Goal: Task Accomplishment & Management: Use online tool/utility

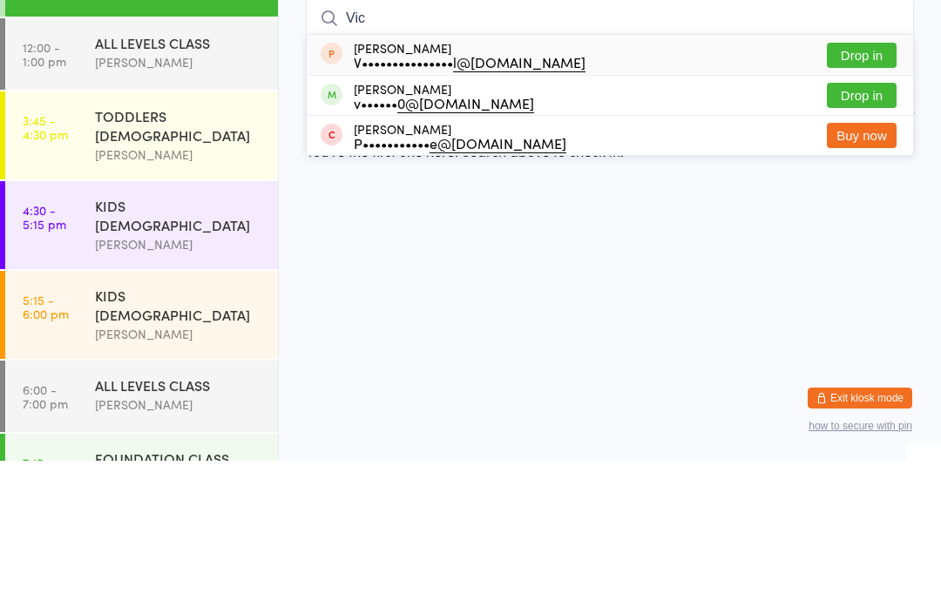
type input "Vic"
click at [858, 223] on button "Drop in" at bounding box center [862, 235] width 70 height 25
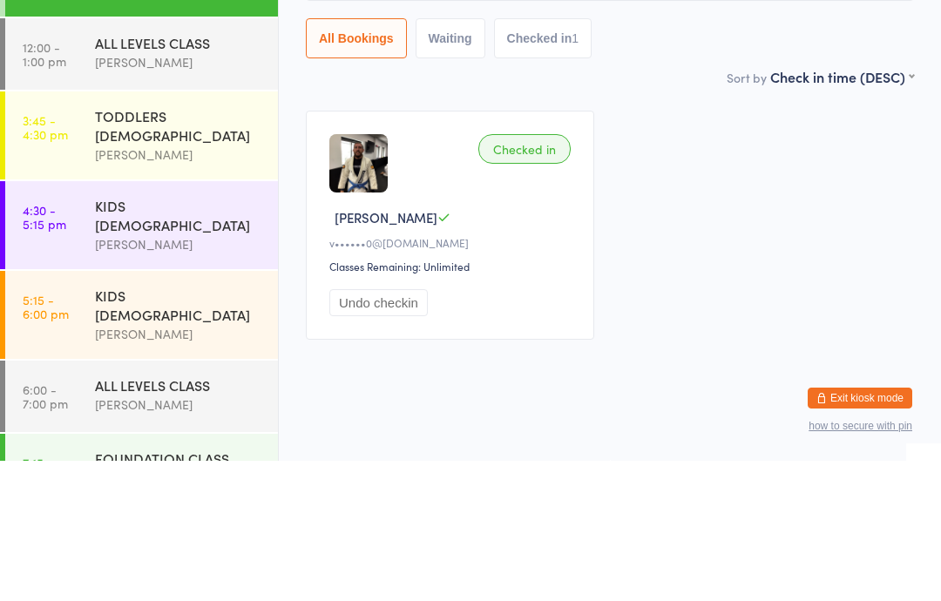
click at [52, 180] on time "12:00 - 1:00 pm" at bounding box center [45, 194] width 44 height 28
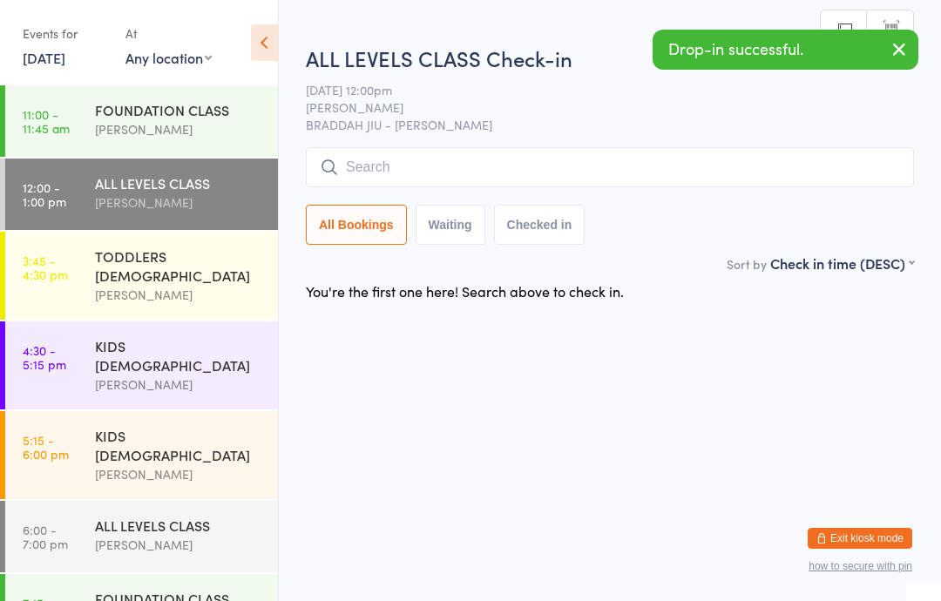
click at [672, 166] on input "search" at bounding box center [610, 167] width 608 height 40
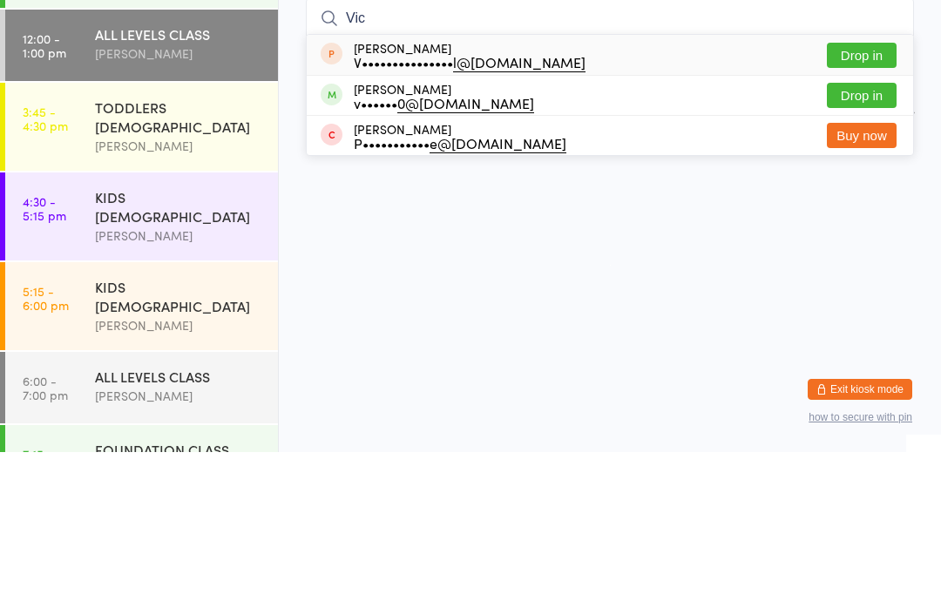
type input "Vic"
click at [853, 232] on button "Drop in" at bounding box center [862, 244] width 70 height 25
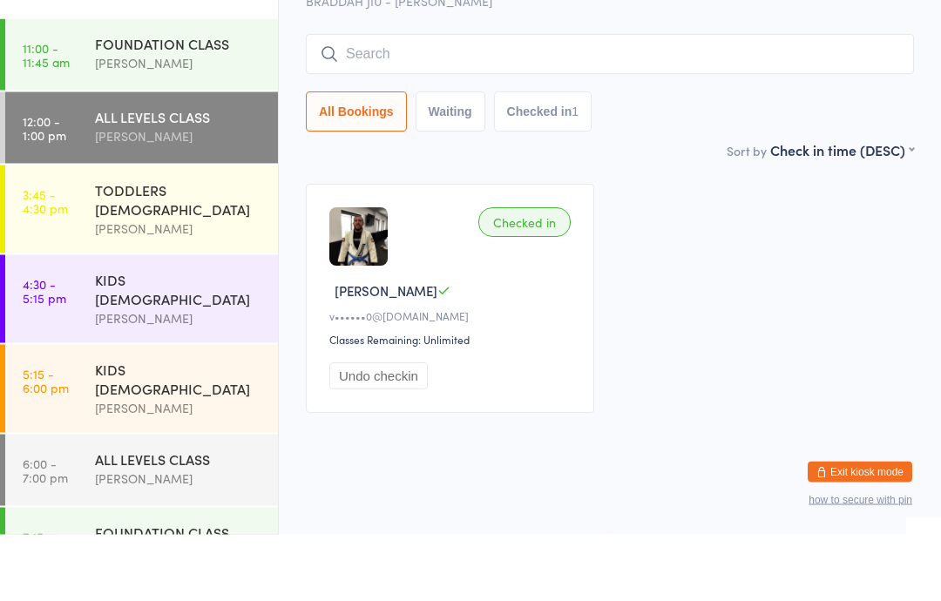
click at [161, 100] on div "FOUNDATION CLASS" at bounding box center [179, 109] width 168 height 19
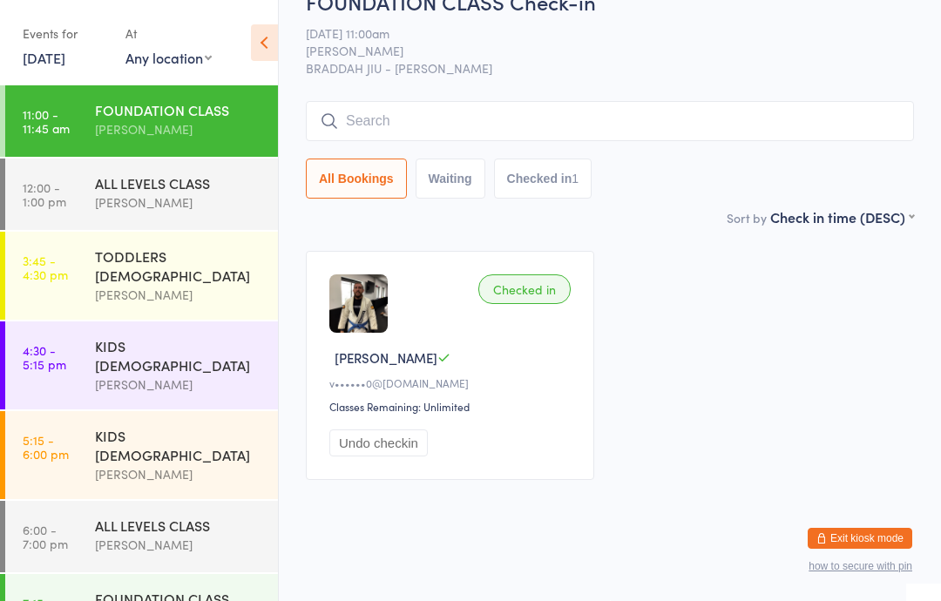
click at [368, 141] on input "search" at bounding box center [610, 121] width 608 height 40
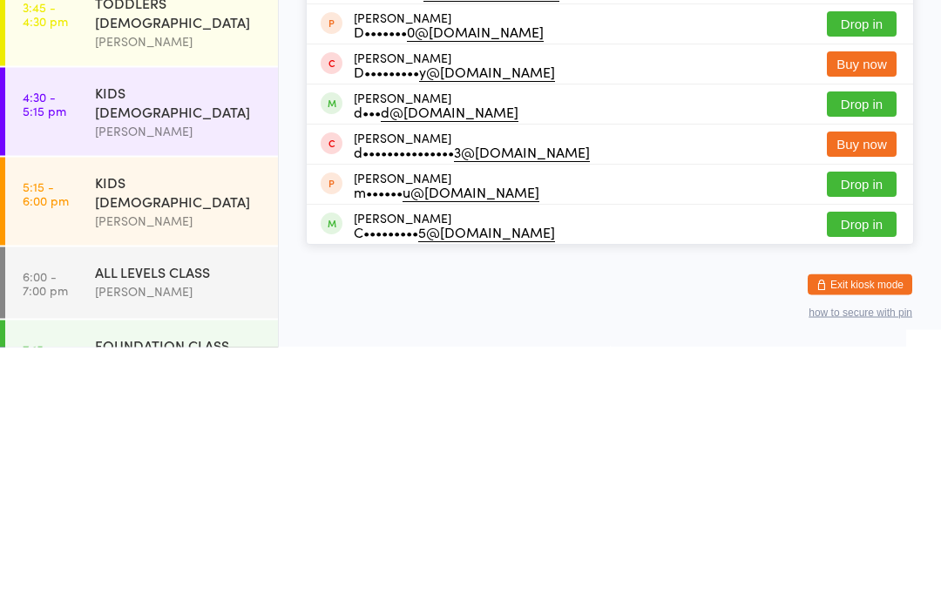
type input "Dav"
click at [861, 346] on button "Drop in" at bounding box center [862, 358] width 70 height 25
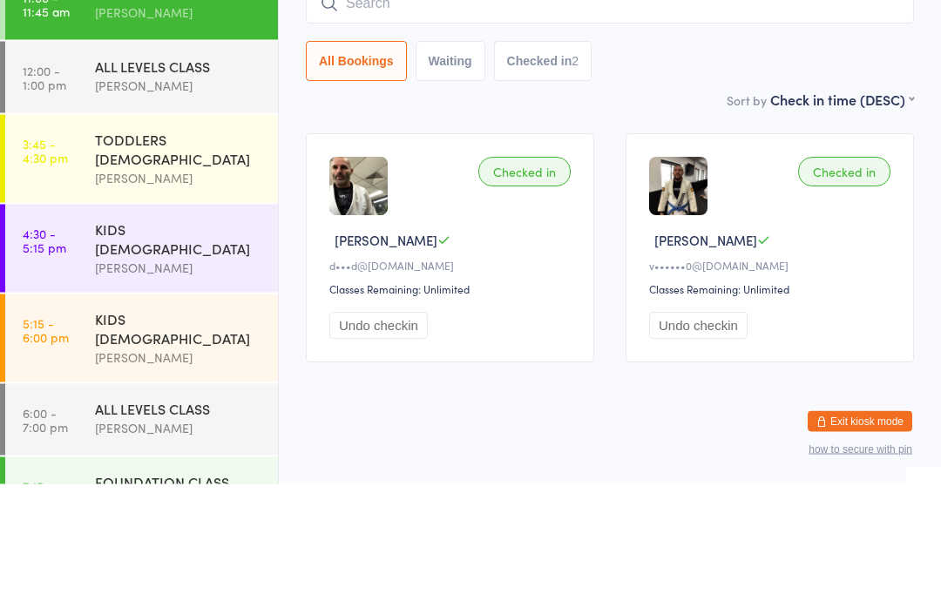
click at [166, 173] on div "ALL LEVELS CLASS" at bounding box center [179, 182] width 168 height 19
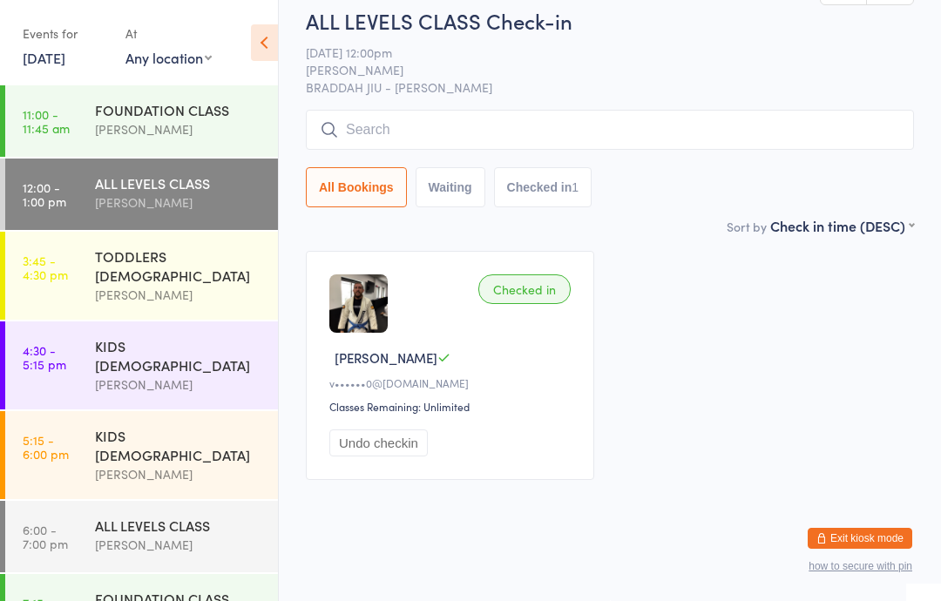
click at [398, 150] on input "search" at bounding box center [610, 130] width 608 height 40
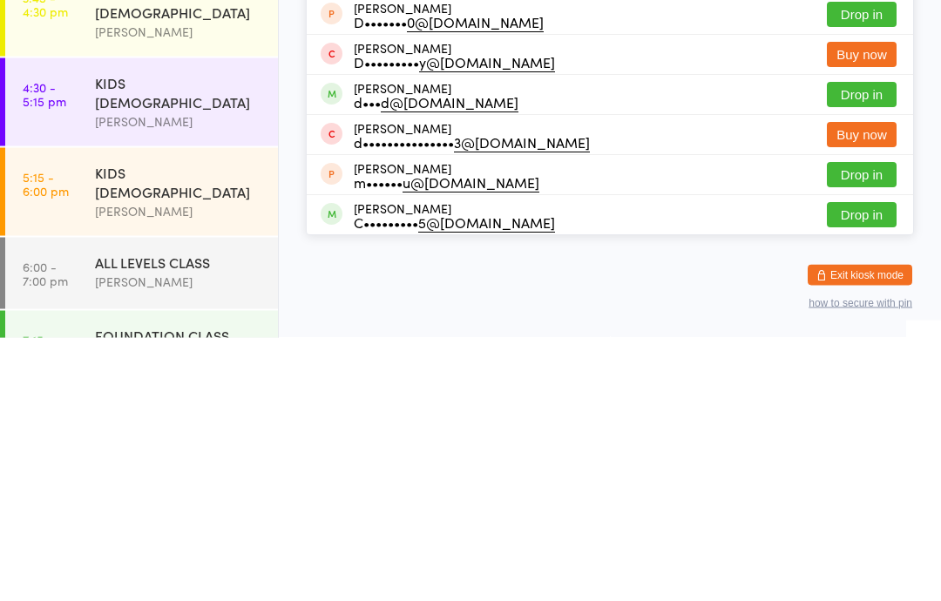
type input "Dav"
click at [852, 346] on button "Drop in" at bounding box center [862, 358] width 70 height 25
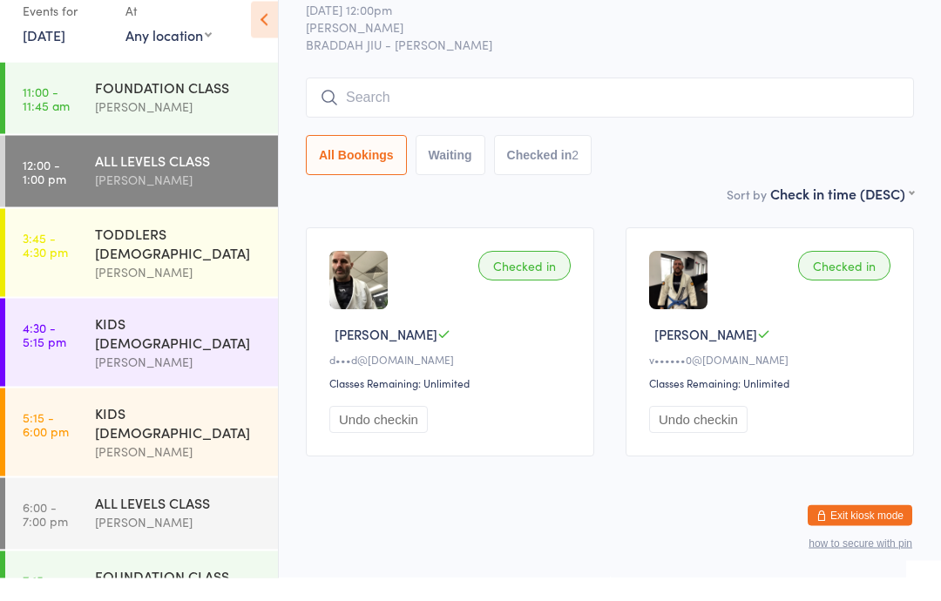
click at [158, 100] on div "FOUNDATION CLASS" at bounding box center [179, 109] width 168 height 19
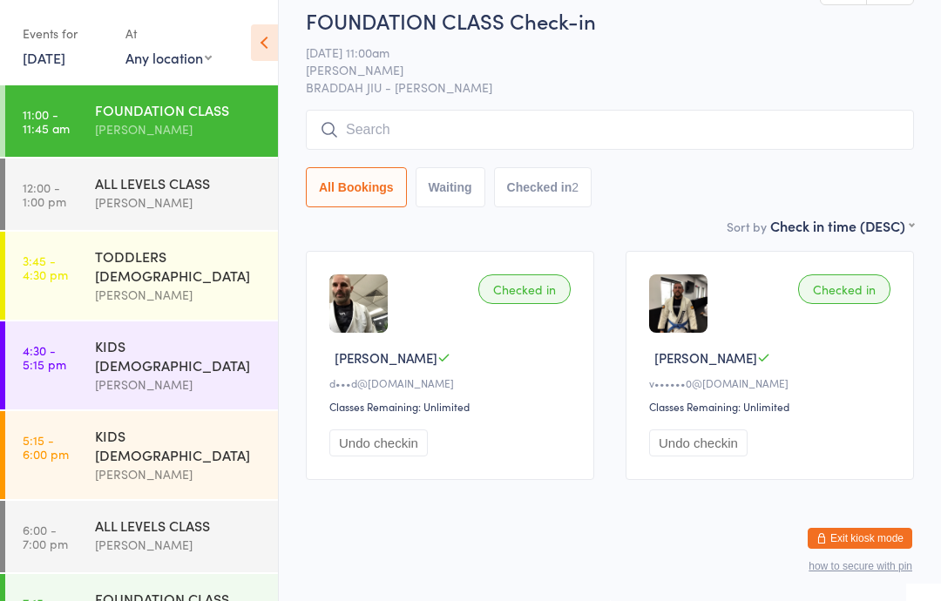
click at [130, 186] on div "ALL LEVELS CLASS" at bounding box center [179, 182] width 168 height 19
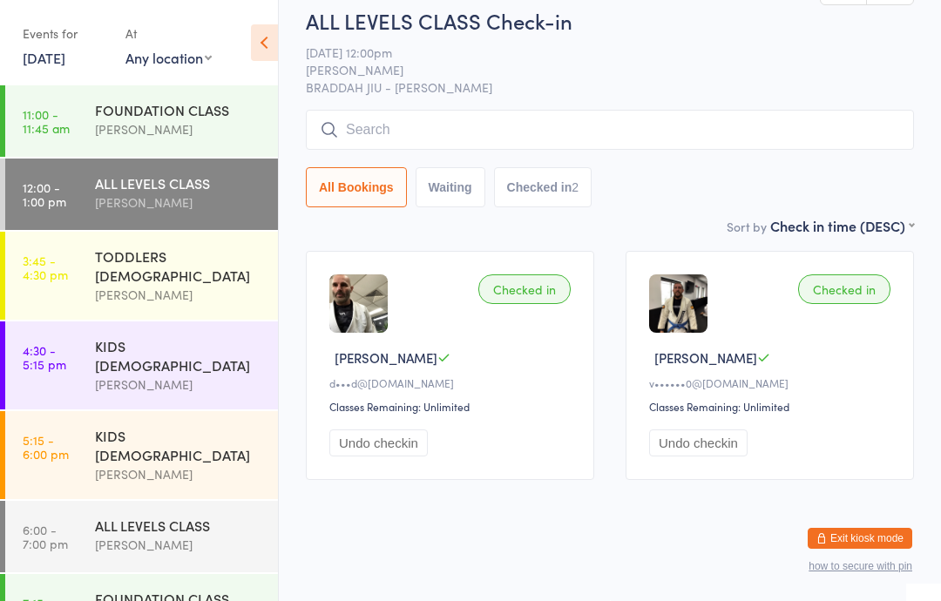
click at [154, 106] on div "FOUNDATION CLASS" at bounding box center [179, 109] width 168 height 19
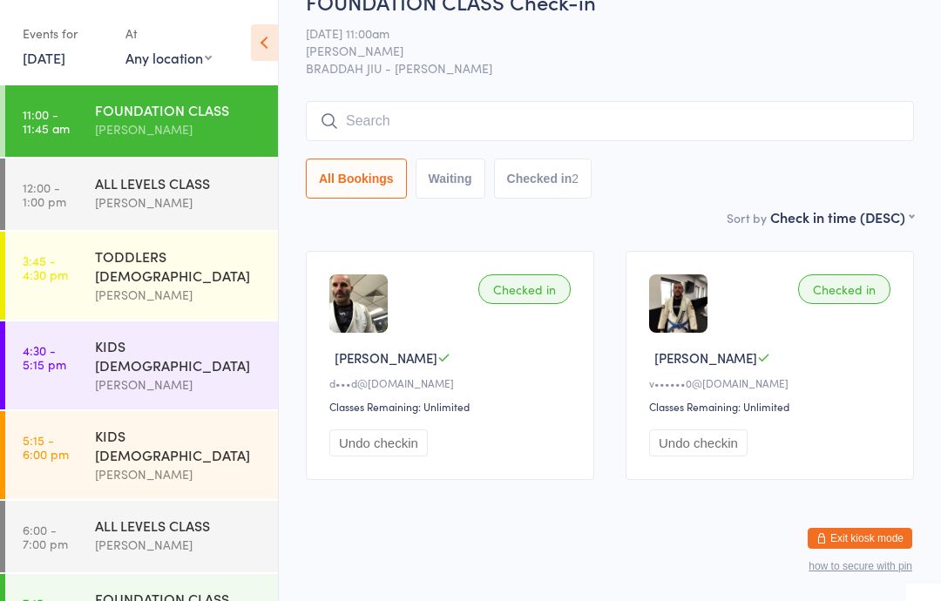
click at [422, 141] on input "search" at bounding box center [610, 121] width 608 height 40
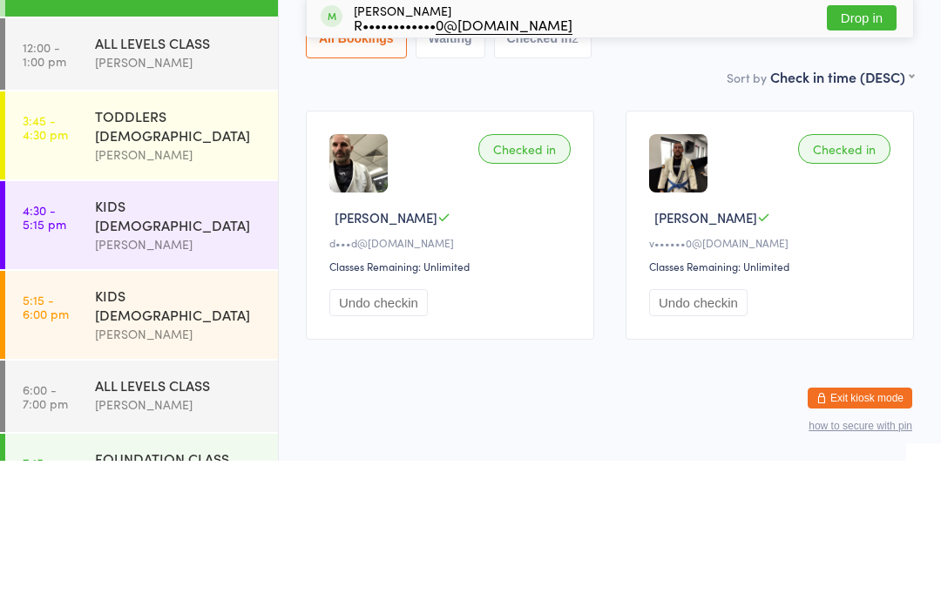
type input "[PERSON_NAME]"
click at [864, 146] on button "Drop in" at bounding box center [862, 158] width 70 height 25
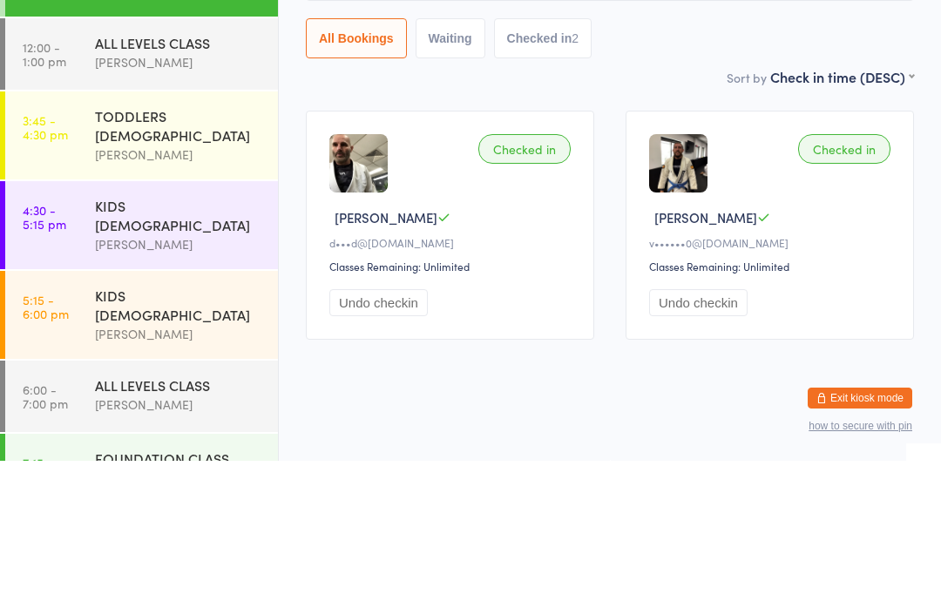
scroll to position [58, 0]
